Goal: Task Accomplishment & Management: Use online tool/utility

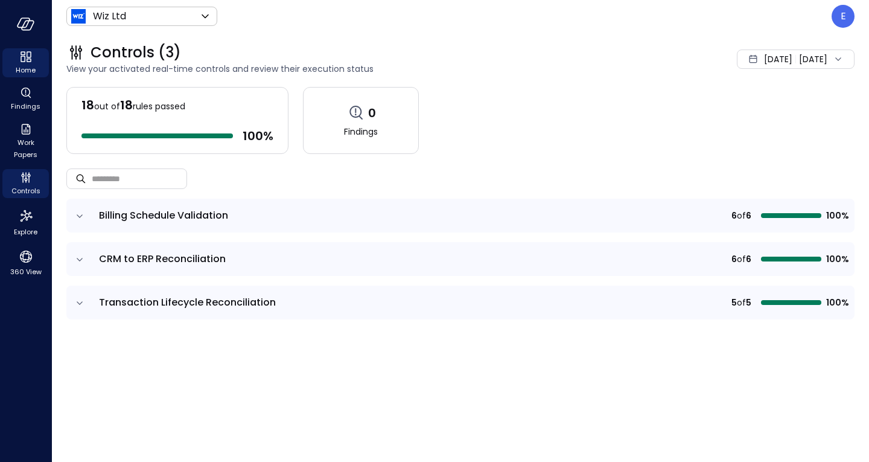
click at [33, 62] on div "Home" at bounding box center [25, 62] width 46 height 29
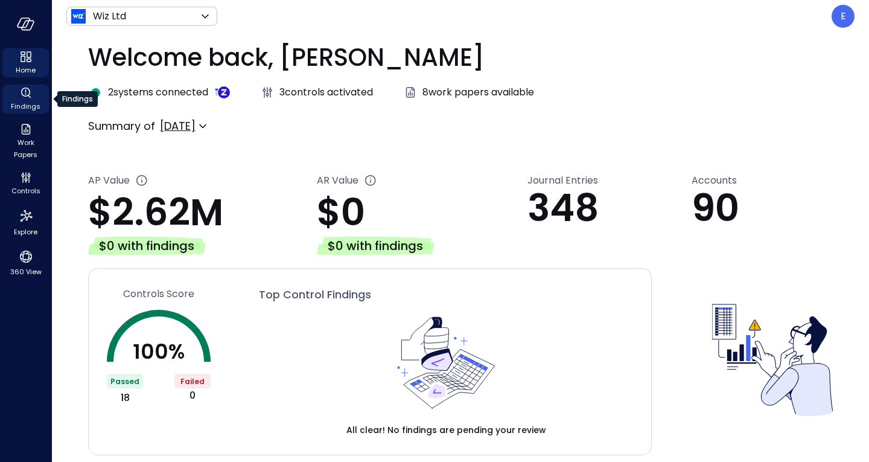
click at [40, 104] on div "Findings" at bounding box center [25, 99] width 46 height 29
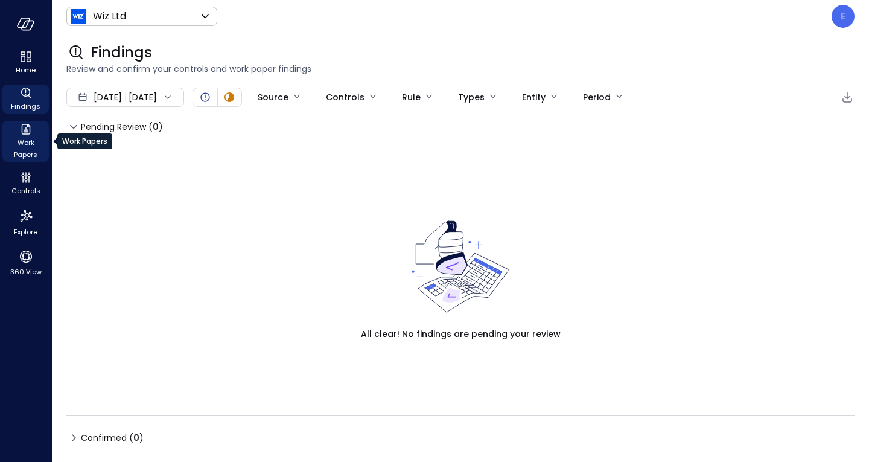
click at [21, 142] on span "Work Papers" at bounding box center [25, 148] width 37 height 24
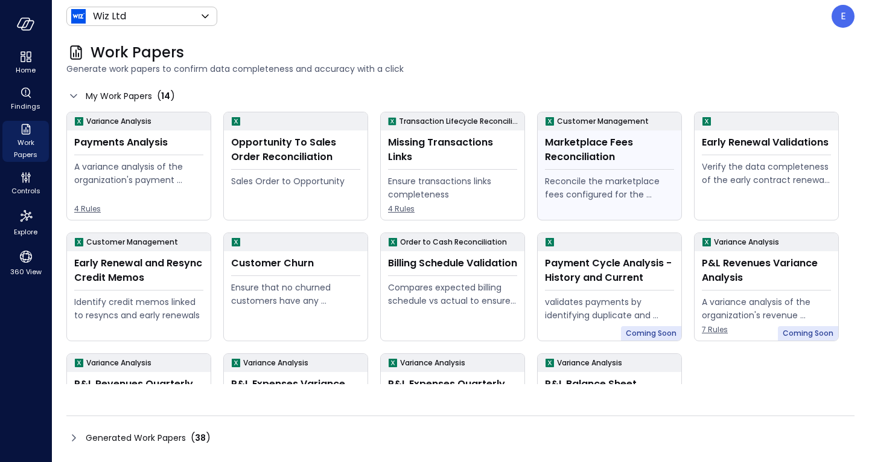
click at [622, 181] on div "Reconcile the marketplace fees configured for the Opportunity to the actual fee…" at bounding box center [609, 187] width 129 height 27
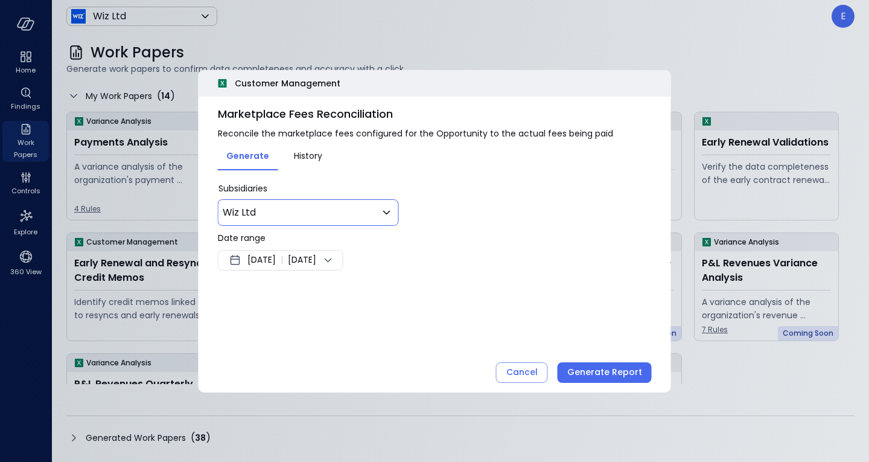
click at [365, 211] on body "Home Findings Work Papers Controls Explore 360 View Wiz Ltd ****** ​ E Work Pap…" at bounding box center [434, 231] width 869 height 462
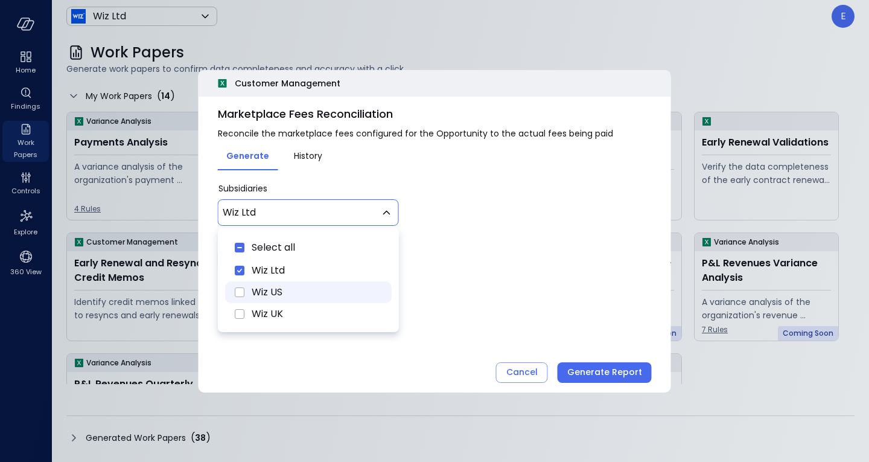
click at [241, 287] on icon "Wiz US" at bounding box center [239, 292] width 14 height 14
click at [247, 318] on li "Wiz UK" at bounding box center [308, 314] width 167 height 22
type input "********"
click at [497, 283] on div at bounding box center [434, 231] width 869 height 462
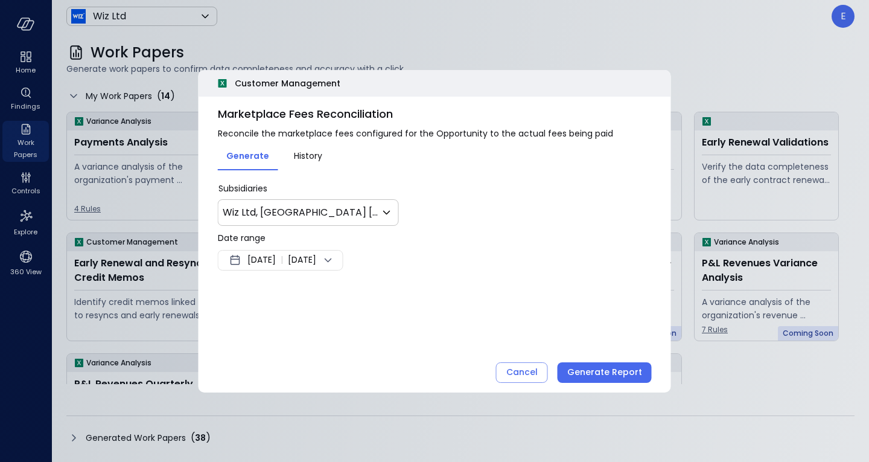
click at [283, 258] on span "|" at bounding box center [282, 260] width 2 height 14
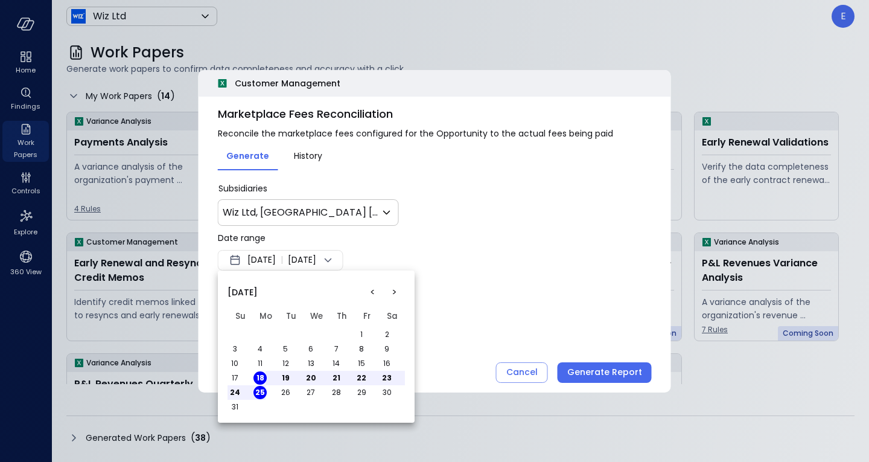
click at [367, 292] on button "<" at bounding box center [373, 292] width 22 height 22
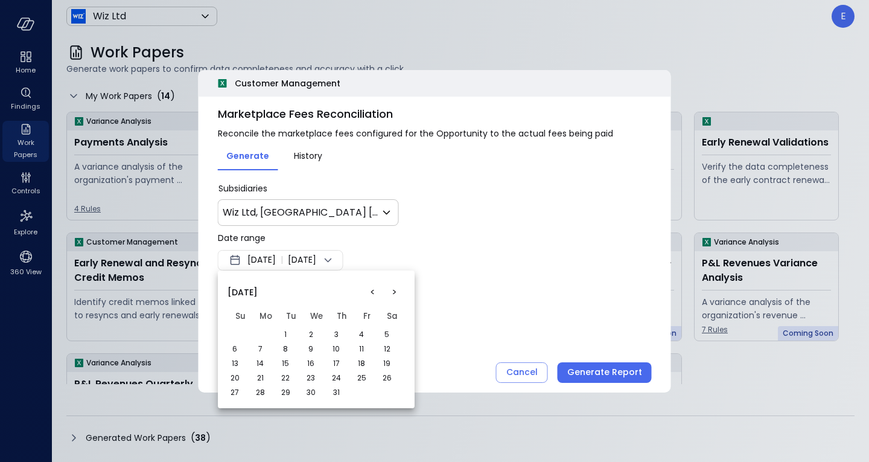
click at [369, 292] on button "<" at bounding box center [373, 292] width 22 height 22
click at [337, 331] on button "1" at bounding box center [336, 334] width 13 height 13
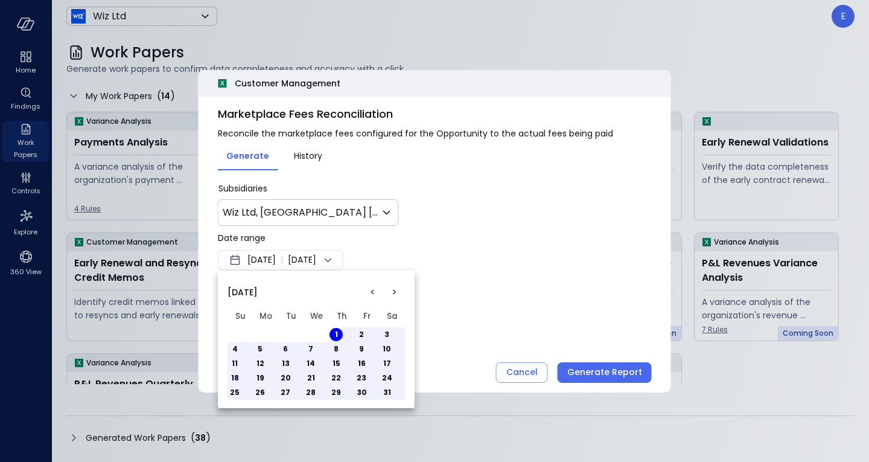
click at [376, 255] on div at bounding box center [434, 231] width 869 height 462
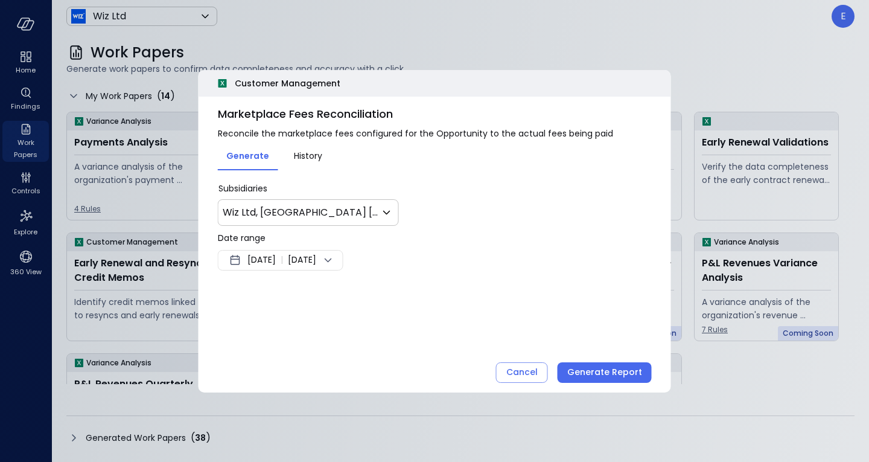
click at [332, 261] on icon at bounding box center [328, 260] width 7 height 4
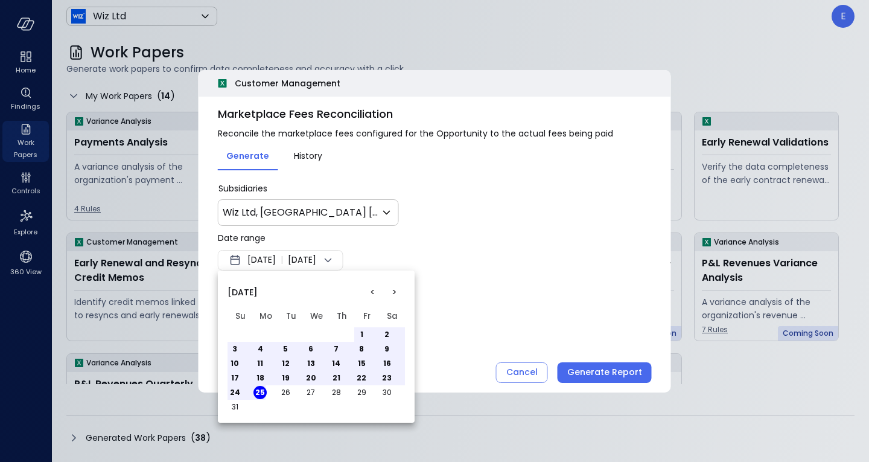
click at [371, 290] on button "<" at bounding box center [373, 292] width 22 height 22
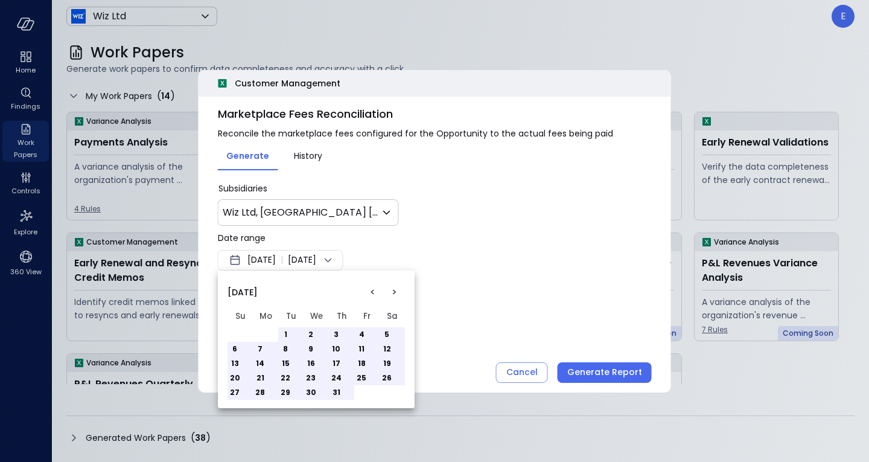
click at [334, 391] on button "31" at bounding box center [336, 392] width 13 height 13
click at [573, 324] on div at bounding box center [434, 231] width 869 height 462
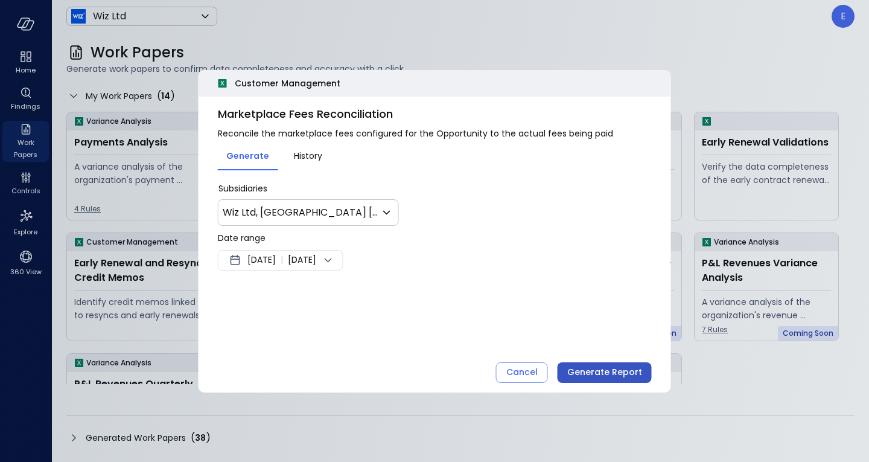
click at [616, 370] on div "Generate Report" at bounding box center [605, 372] width 75 height 15
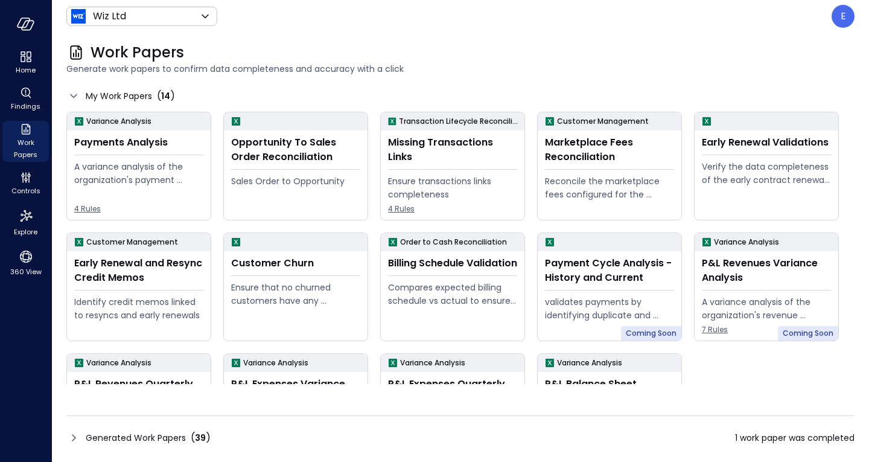
click at [461, 436] on div "Generated Work Papers ( 39 ) 1 work paper was completed" at bounding box center [460, 437] width 788 height 19
